Goal: Find specific page/section: Find specific page/section

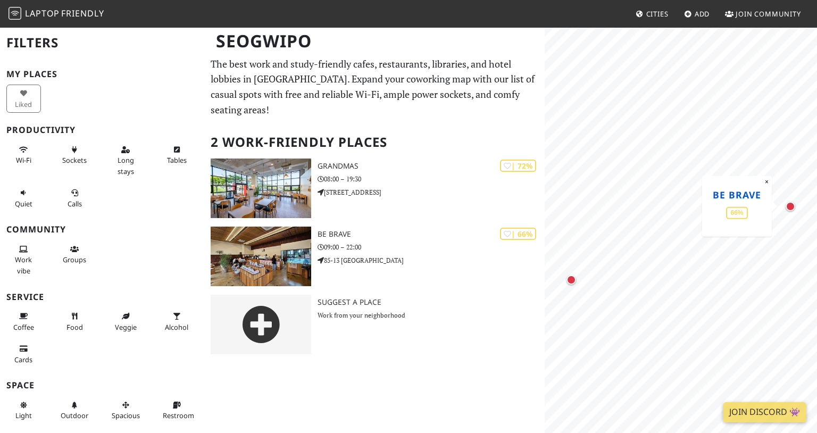
click at [750, 195] on link "Be Brave" at bounding box center [736, 194] width 48 height 13
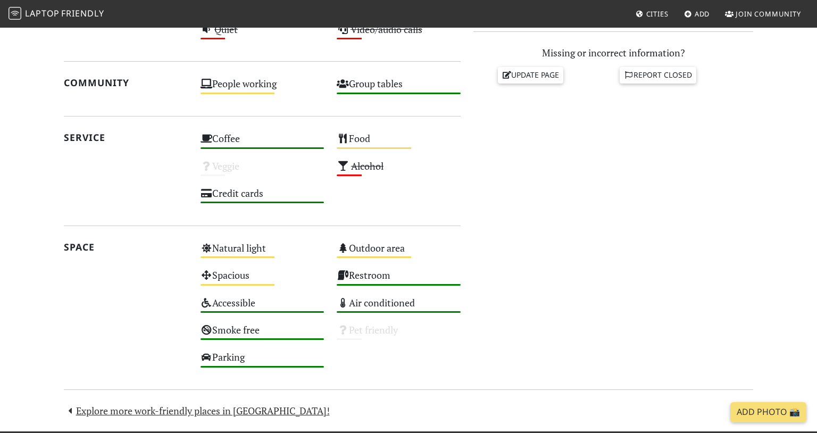
scroll to position [571, 0]
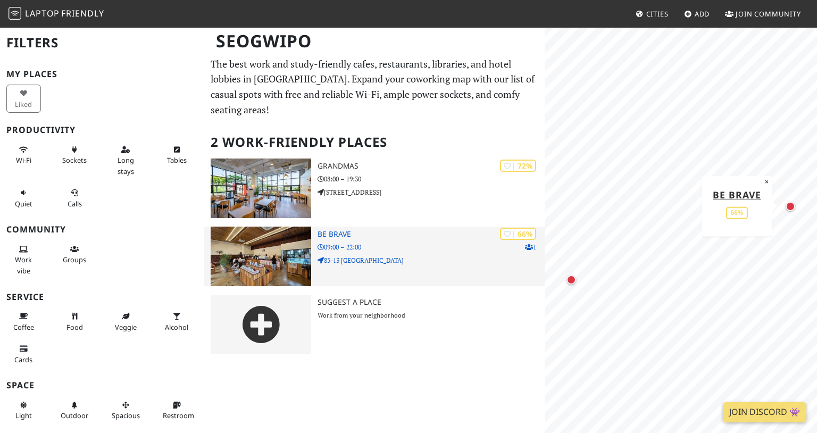
click at [288, 248] on img at bounding box center [261, 256] width 100 height 60
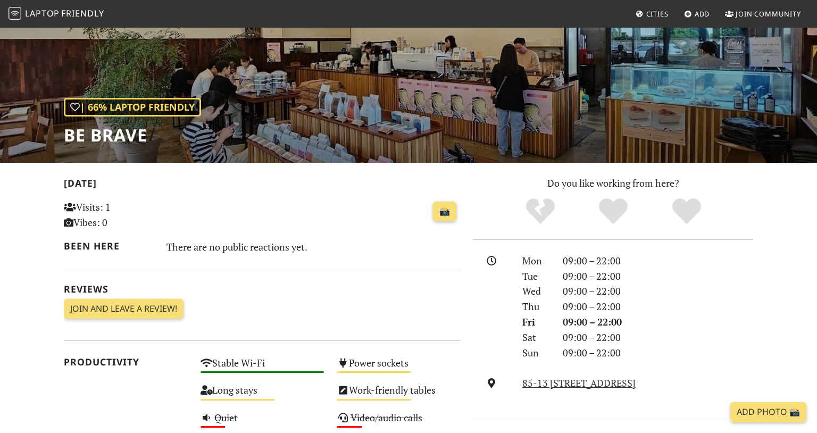
scroll to position [90, 0]
